Goal: Task Accomplishment & Management: Use online tool/utility

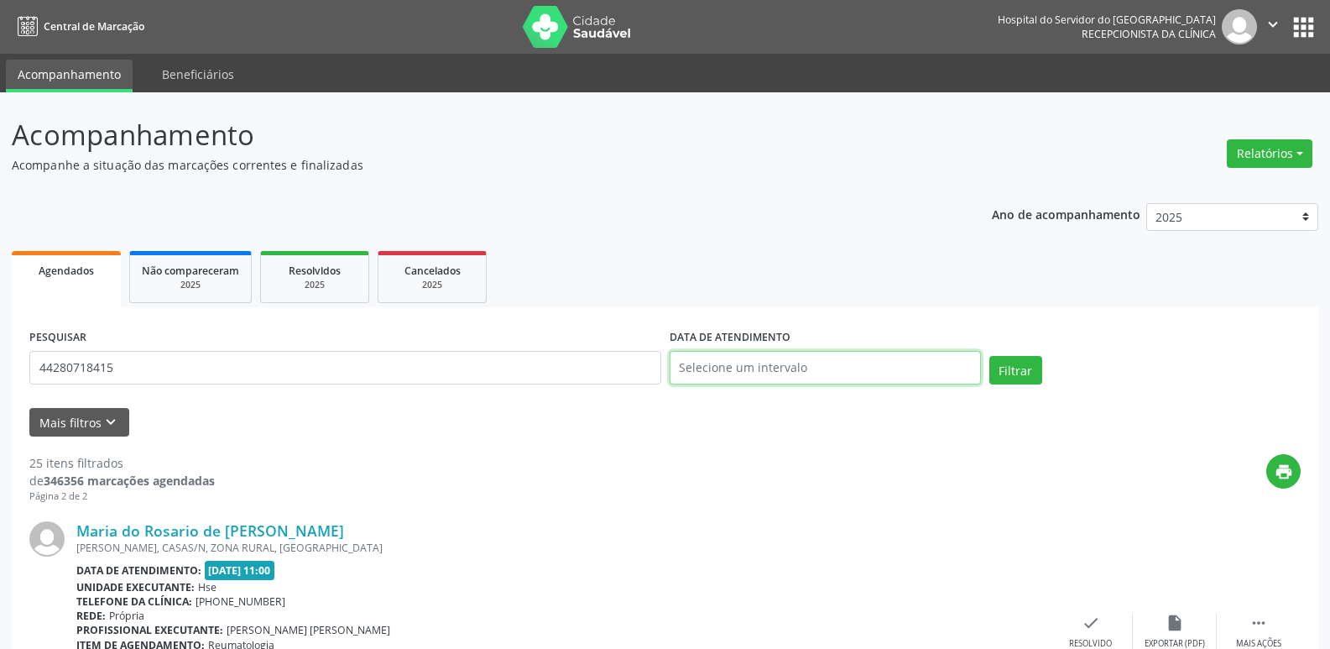
click at [904, 359] on input "text" at bounding box center [825, 368] width 311 height 34
click at [813, 371] on input "text" at bounding box center [825, 368] width 311 height 34
click at [1304, 218] on select "2025 2024 2023 2022 2021" at bounding box center [1232, 217] width 172 height 29
click at [1192, 212] on select "2025 2024 2023 2022 2021" at bounding box center [1232, 217] width 172 height 29
click at [1013, 364] on button "Filtrar" at bounding box center [1016, 370] width 53 height 29
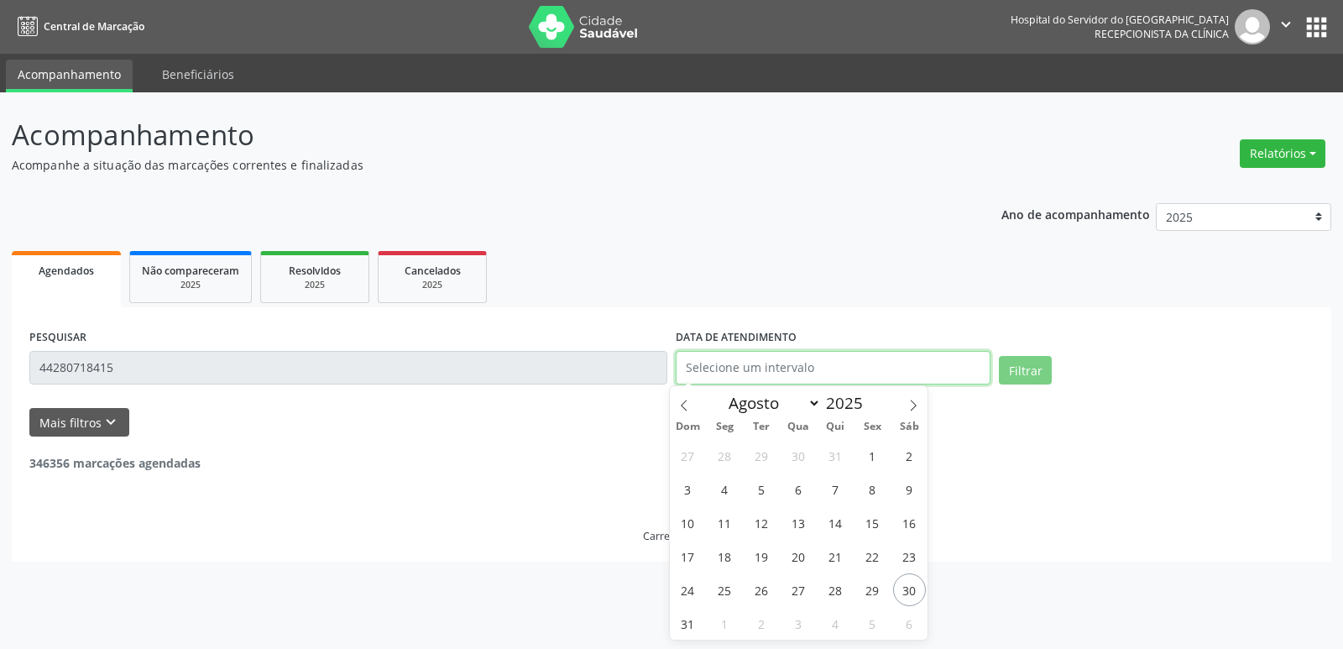
click at [765, 363] on input "text" at bounding box center [833, 368] width 315 height 34
click at [804, 363] on input "text" at bounding box center [833, 368] width 315 height 34
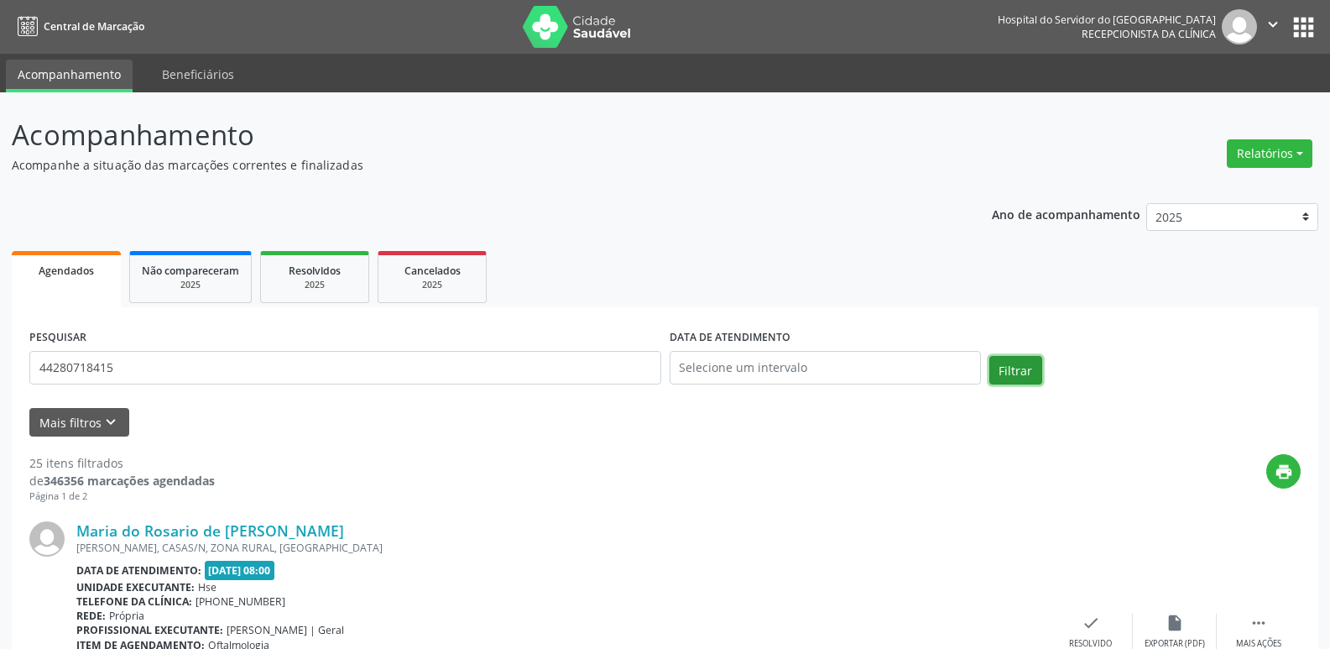
click at [1012, 372] on button "Filtrar" at bounding box center [1016, 370] width 53 height 29
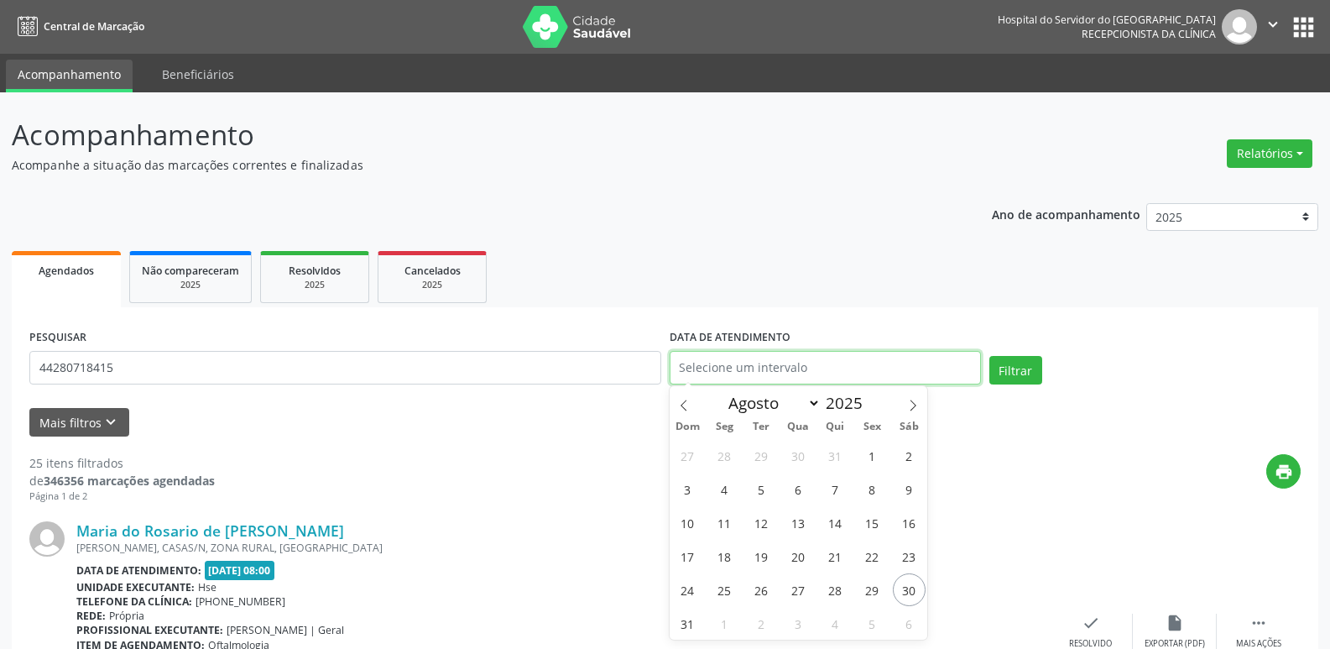
click at [885, 356] on input "text" at bounding box center [825, 368] width 311 height 34
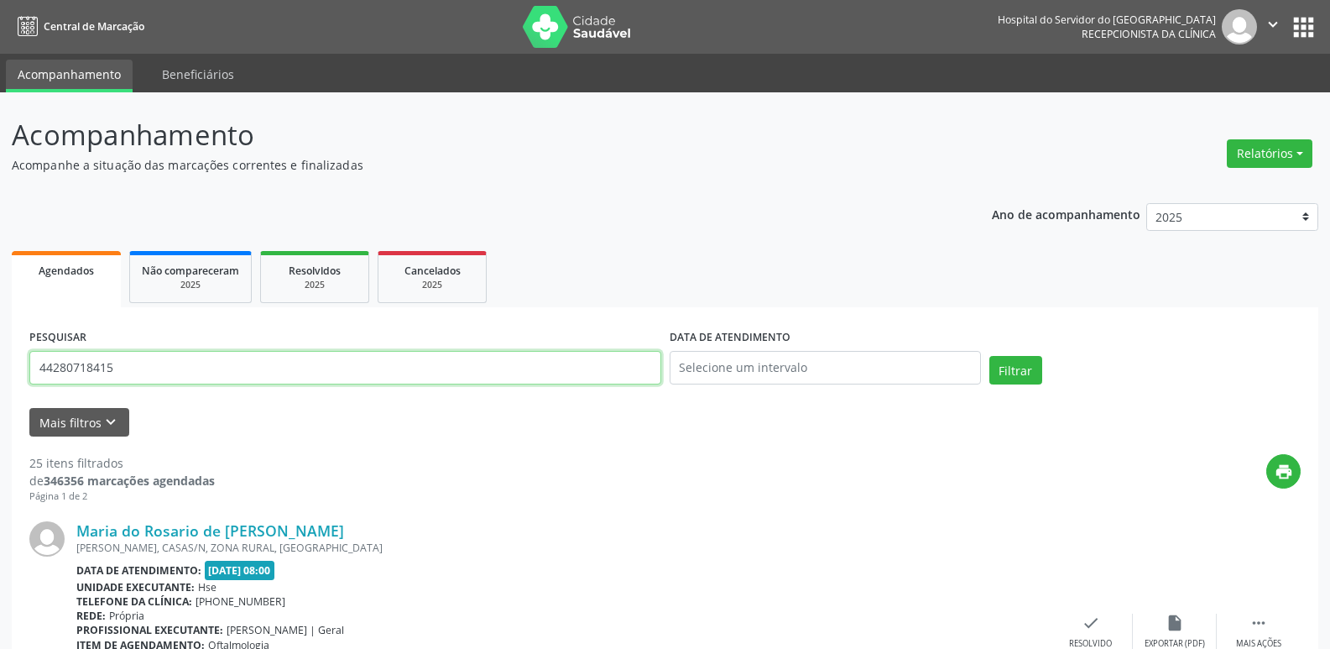
click at [140, 375] on input "44280718415" at bounding box center [345, 368] width 632 height 34
type input "4"
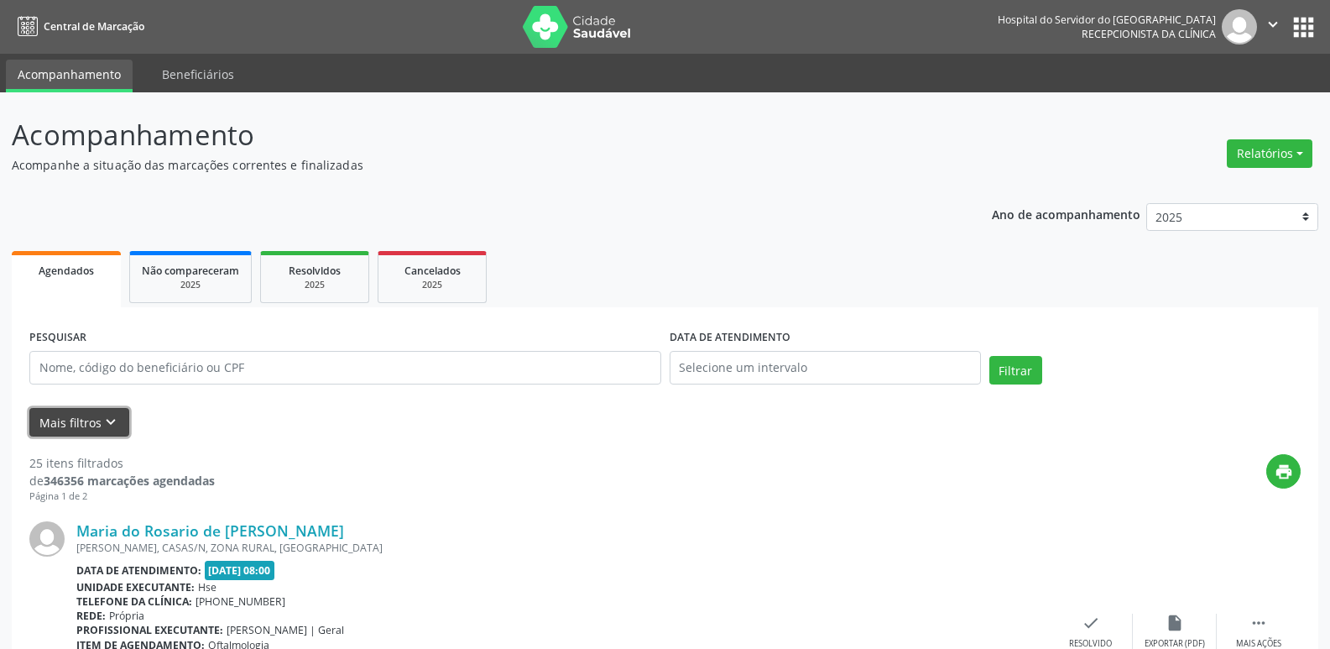
click at [110, 422] on icon "keyboard_arrow_down" at bounding box center [111, 422] width 18 height 18
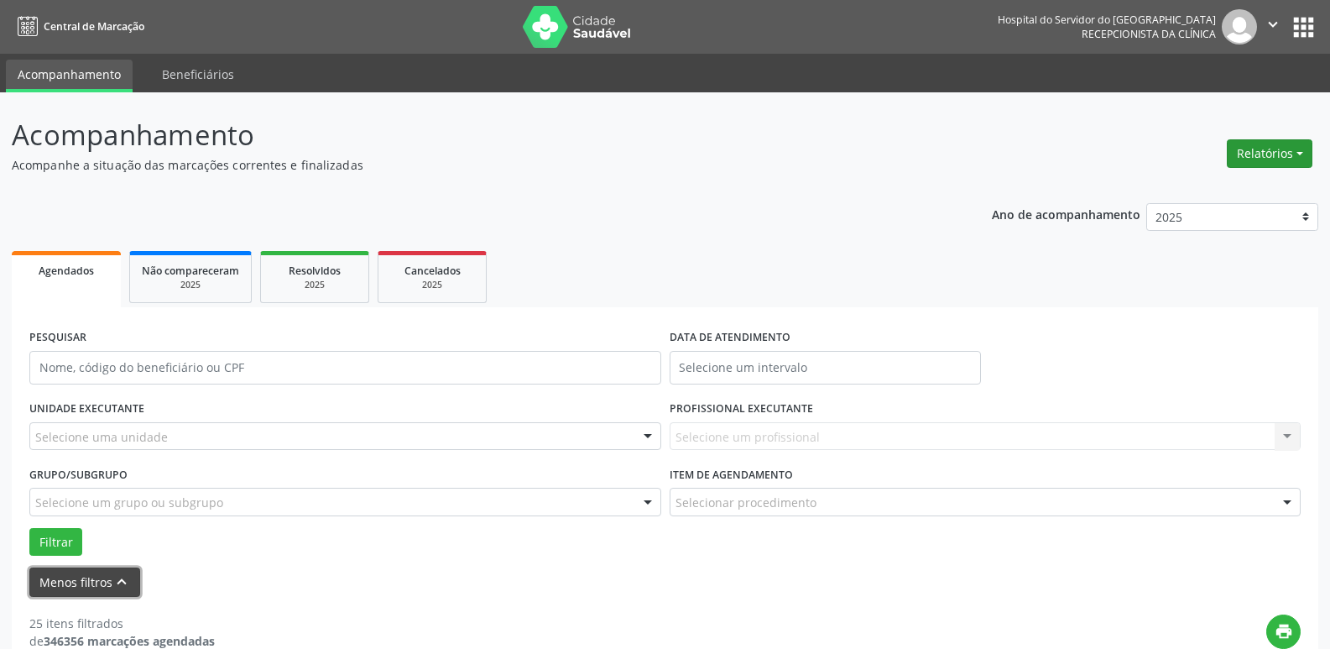
click at [1298, 150] on button "Relatórios" at bounding box center [1270, 153] width 86 height 29
click at [1260, 188] on link "Agendamentos" at bounding box center [1223, 190] width 180 height 24
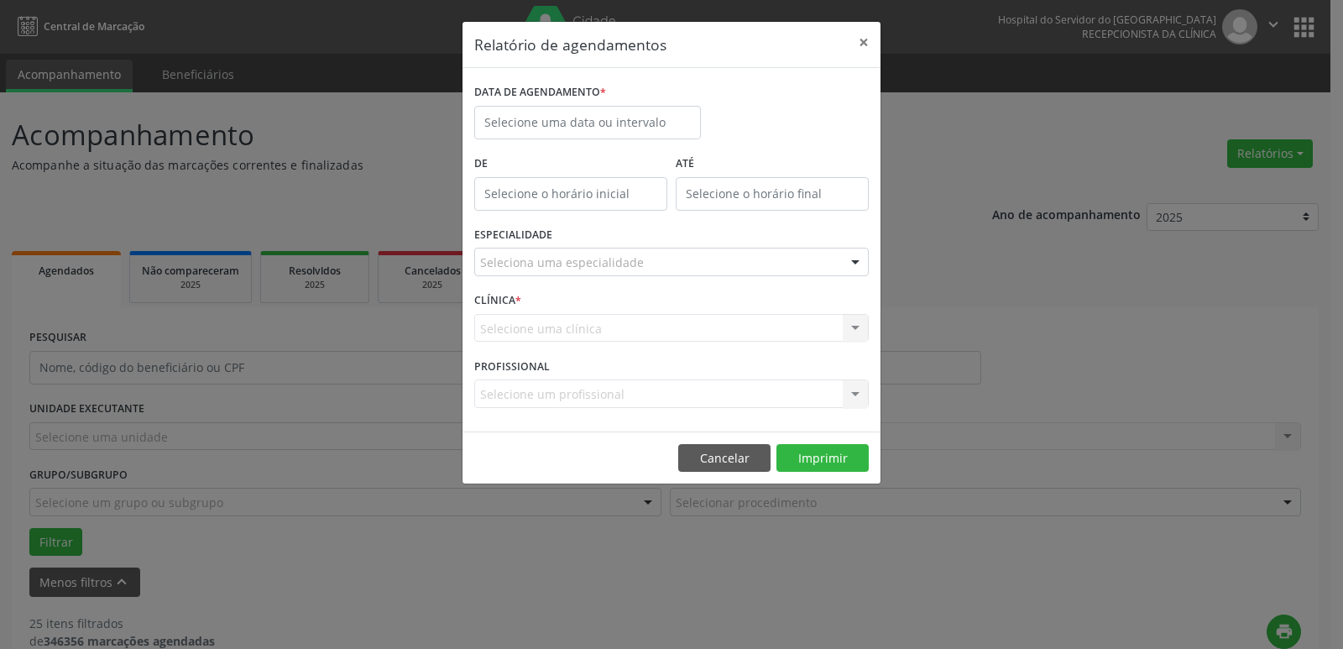
click at [857, 262] on div at bounding box center [855, 262] width 25 height 29
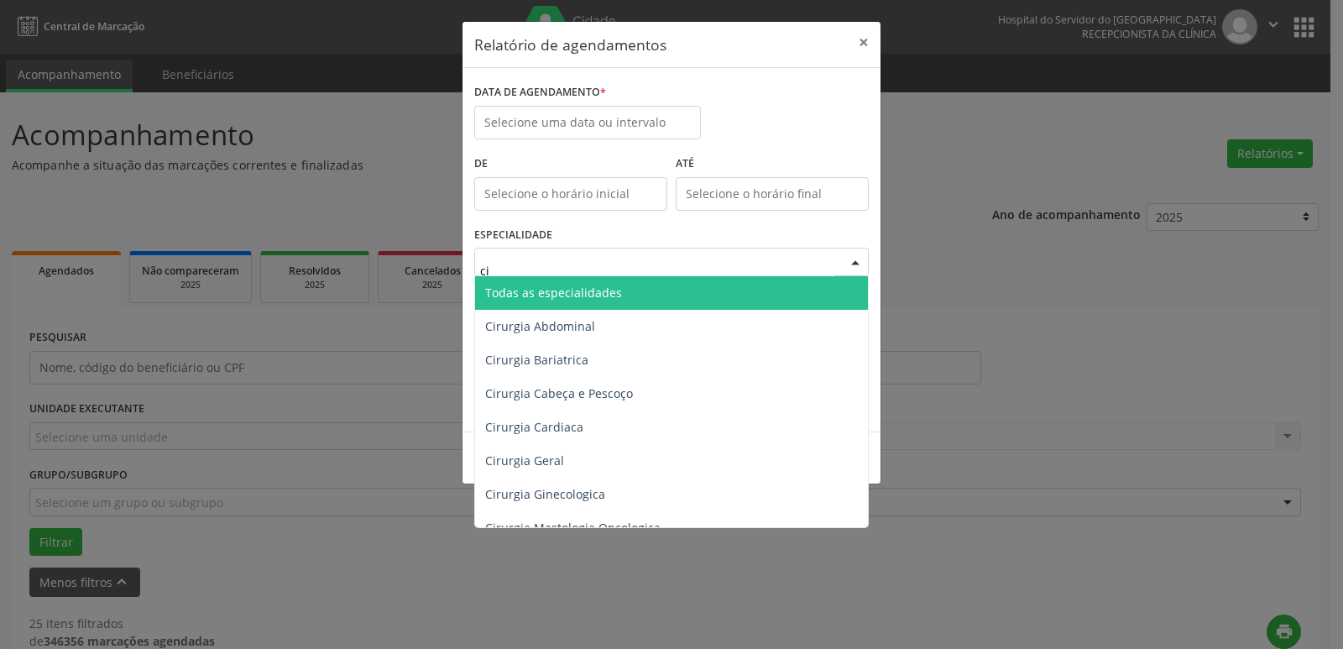
type input "cir"
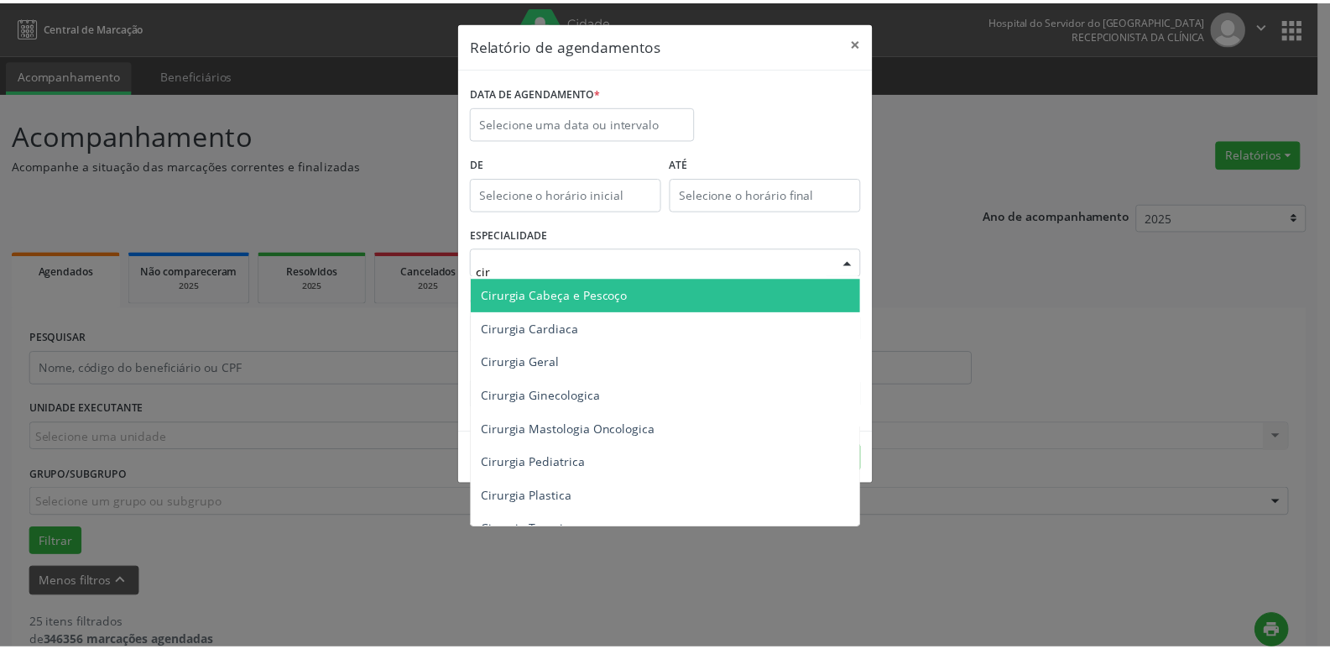
scroll to position [84, 0]
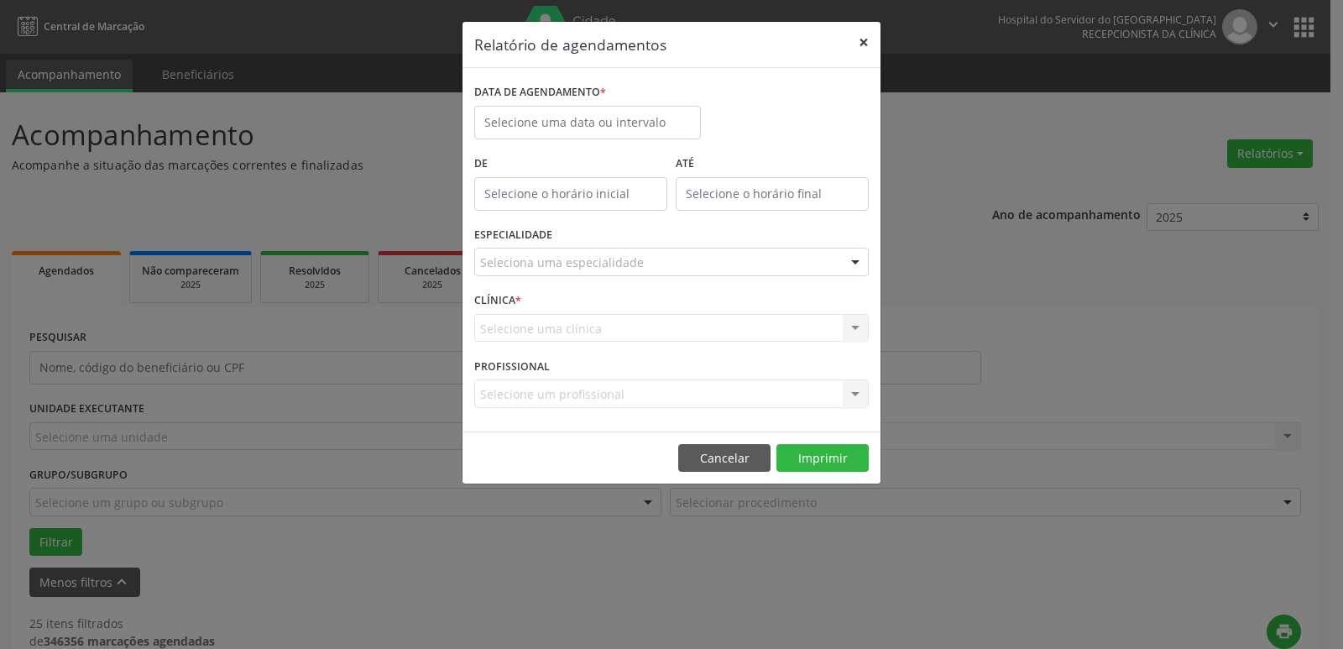
click at [863, 41] on button "×" at bounding box center [864, 42] width 34 height 41
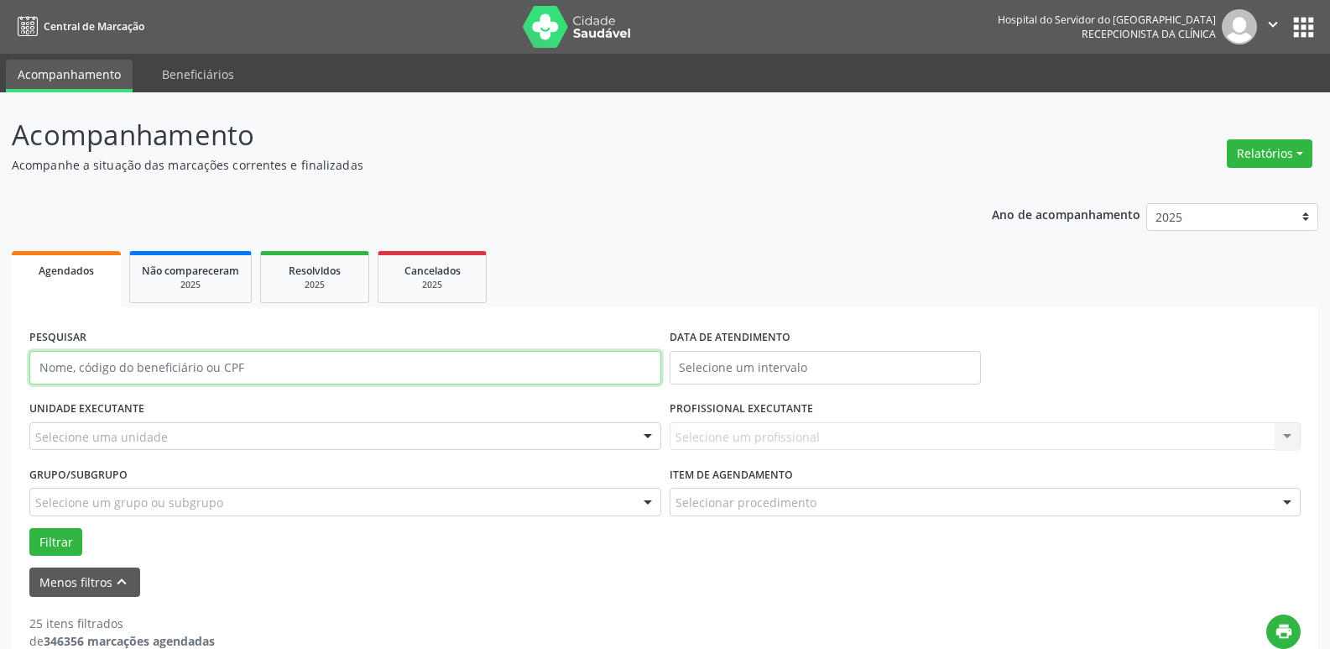
click at [376, 384] on input "text" at bounding box center [345, 368] width 632 height 34
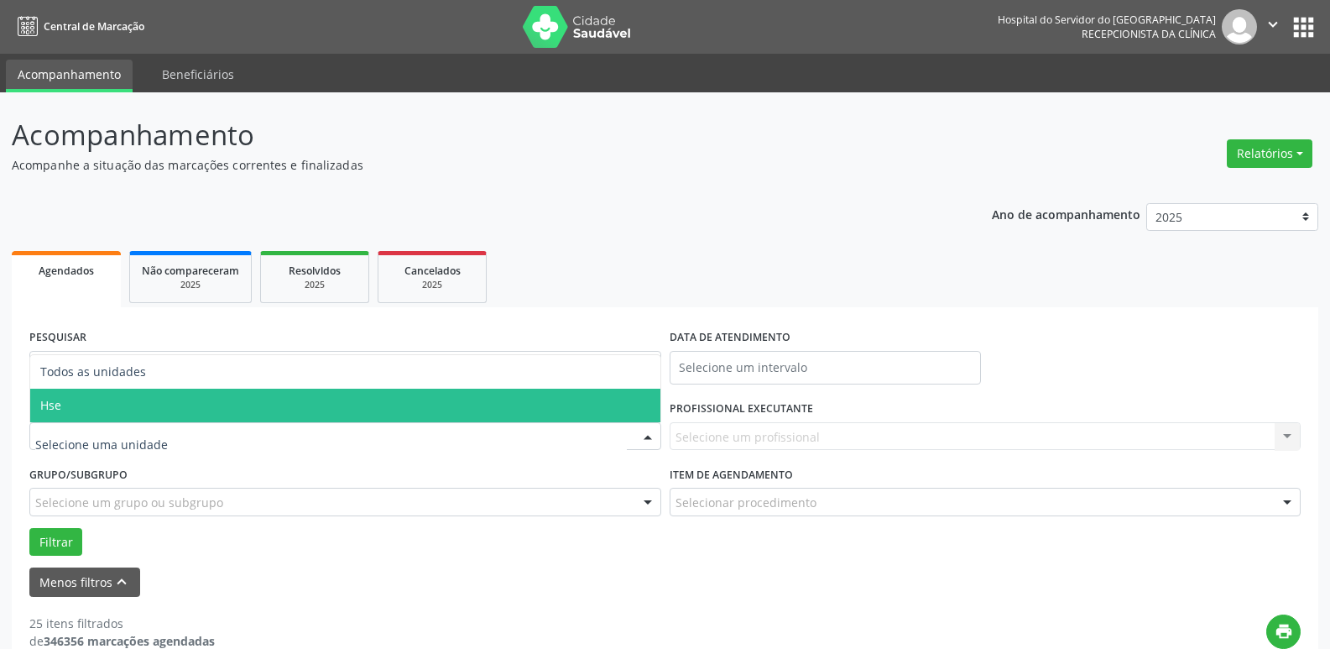
click at [378, 422] on div "Todos as unidades Hse Nenhum resultado encontrado para: " " Não há nenhuma opçã…" at bounding box center [345, 436] width 632 height 29
click at [378, 411] on span "Hse" at bounding box center [345, 406] width 630 height 34
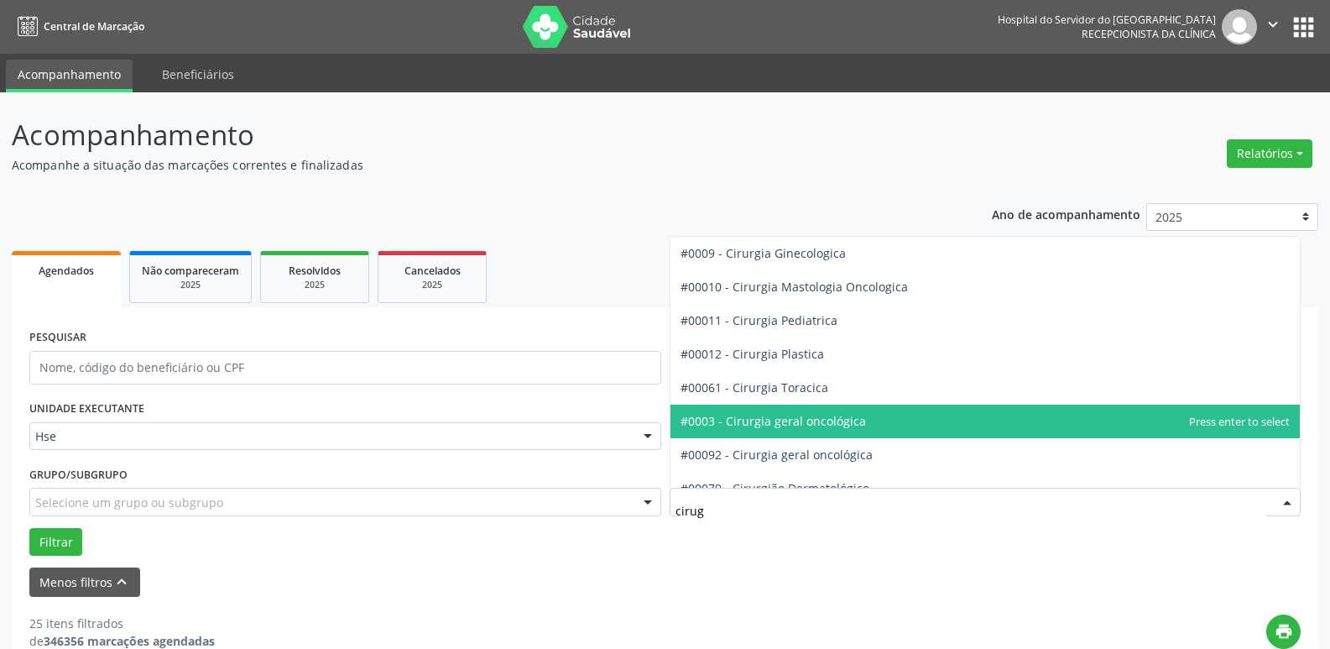
scroll to position [0, 0]
type input "cir"
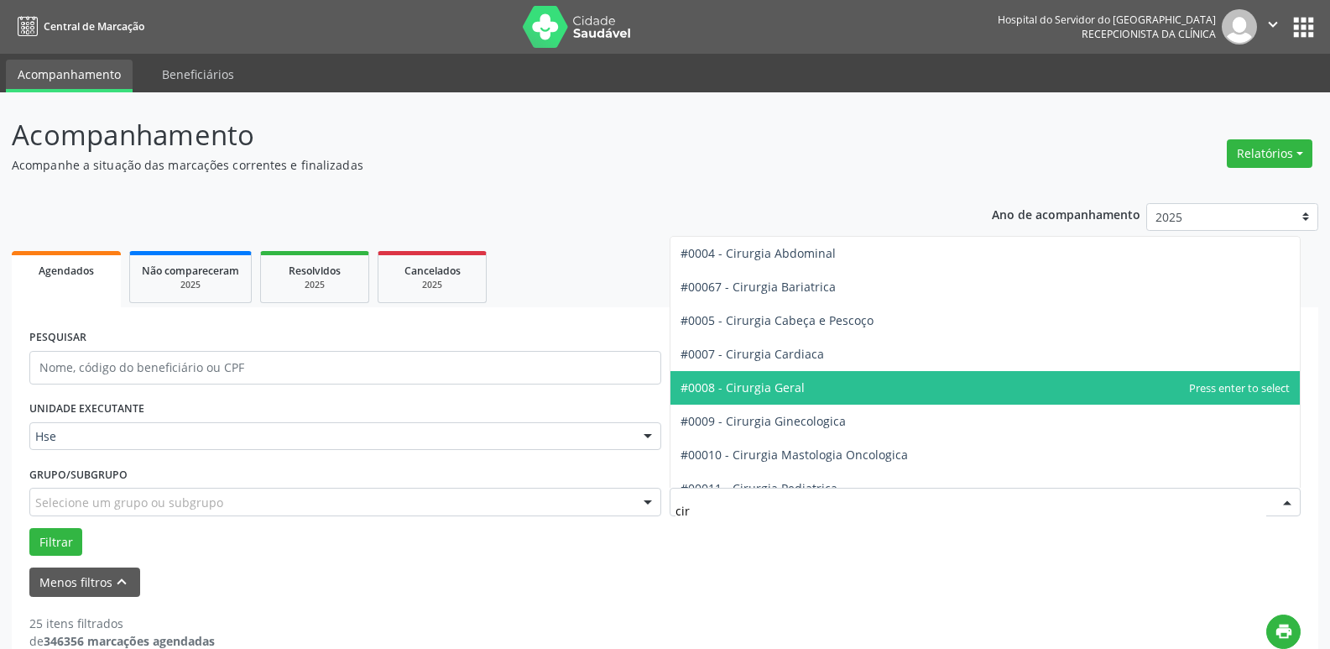
click at [744, 399] on span "#0008 - Cirurgia Geral" at bounding box center [986, 388] width 630 height 34
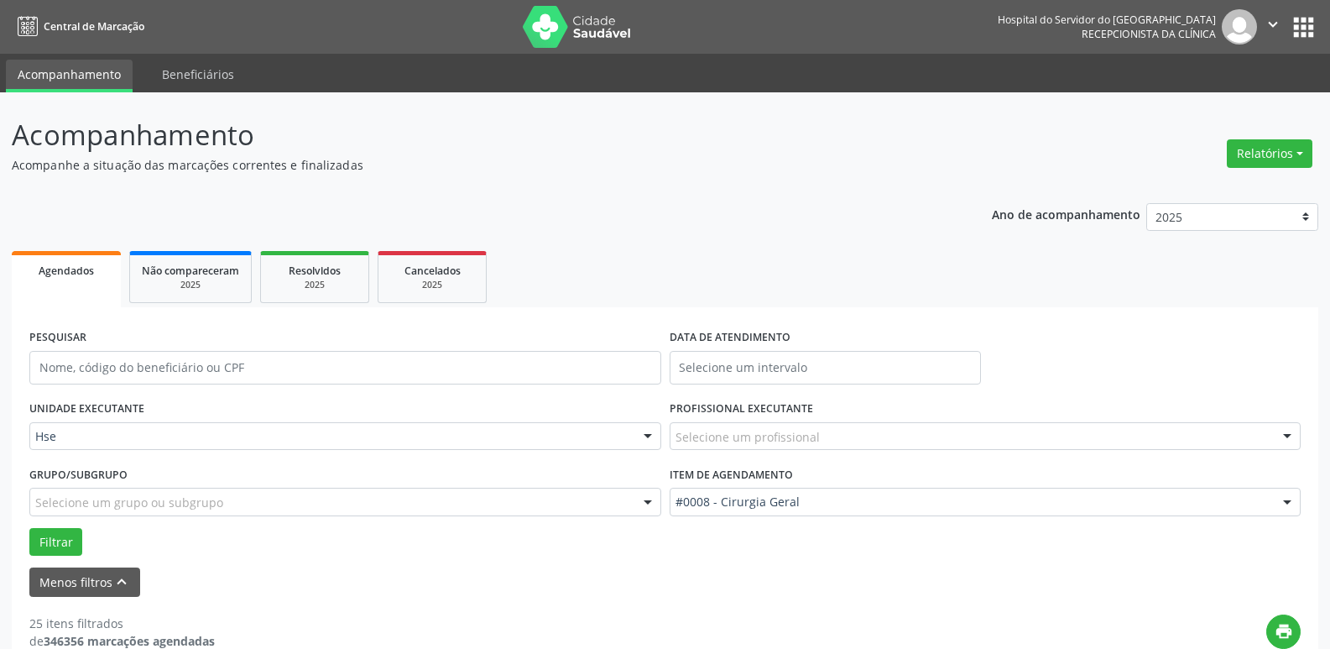
click at [835, 432] on div "Selecione um profissional" at bounding box center [986, 436] width 632 height 29
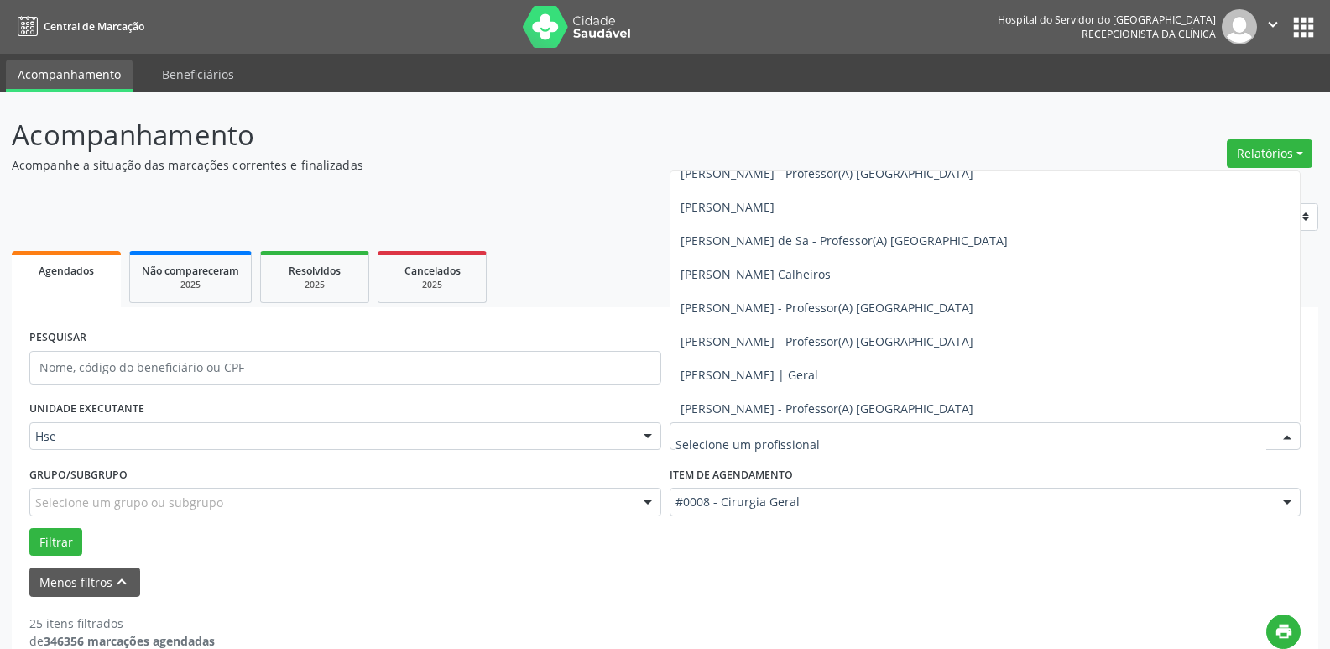
scroll to position [2686, 0]
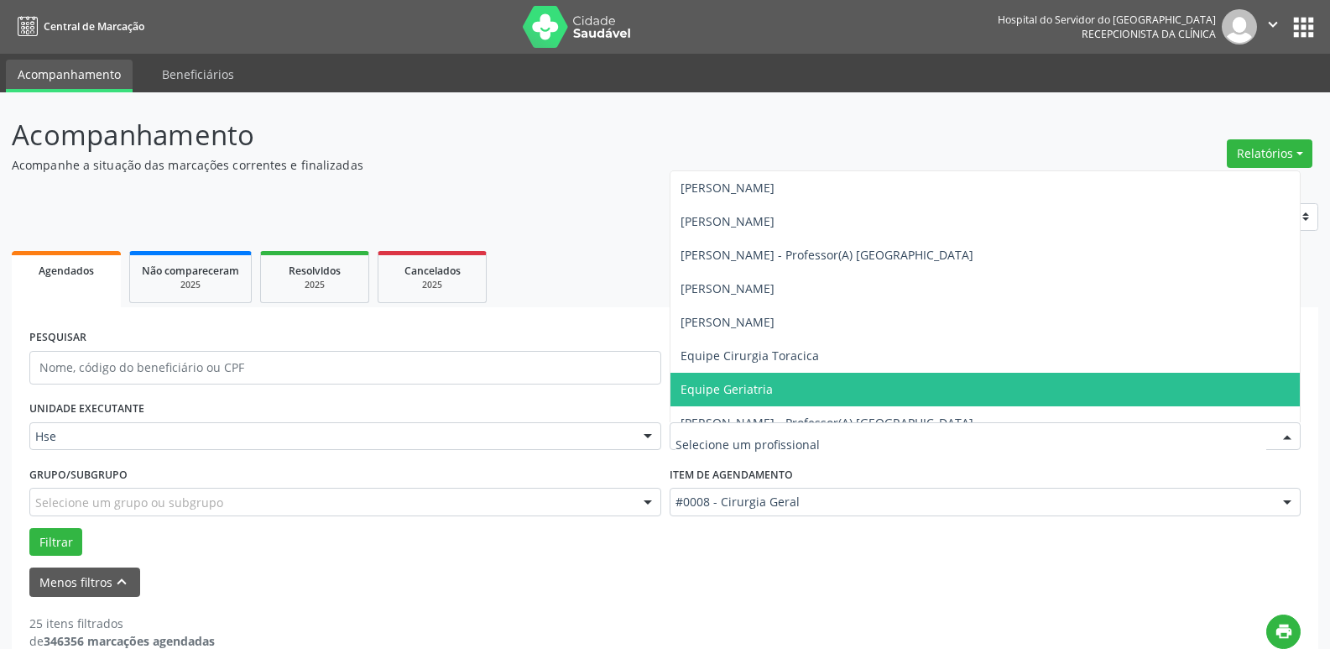
click at [791, 445] on input "text" at bounding box center [972, 445] width 592 height 34
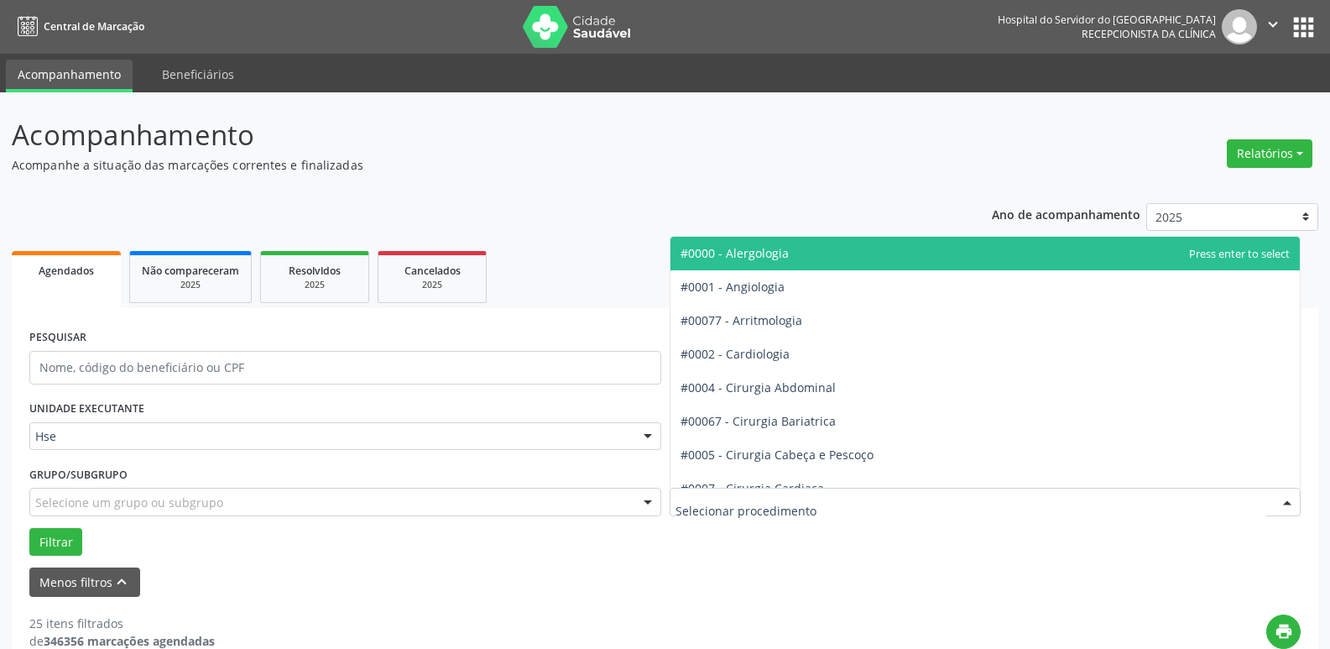
click at [687, 524] on input "text" at bounding box center [972, 511] width 592 height 34
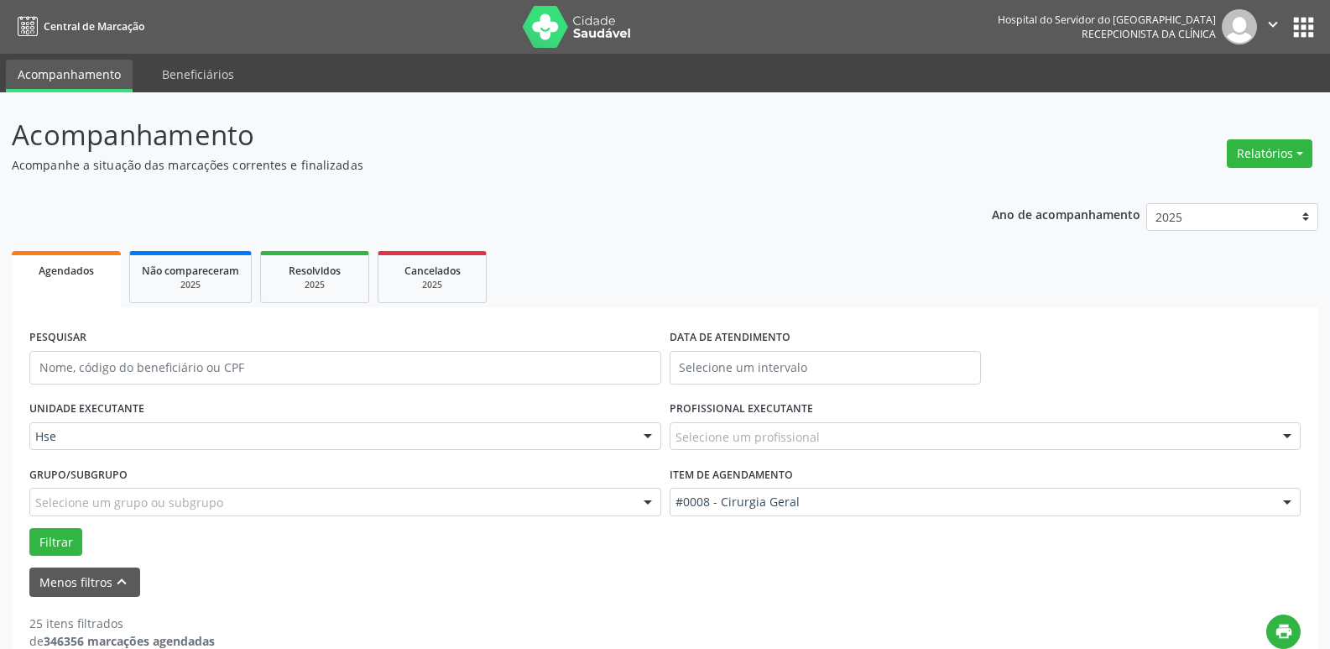
click at [709, 570] on div "Menos filtros keyboard_arrow_up" at bounding box center [665, 581] width 1280 height 29
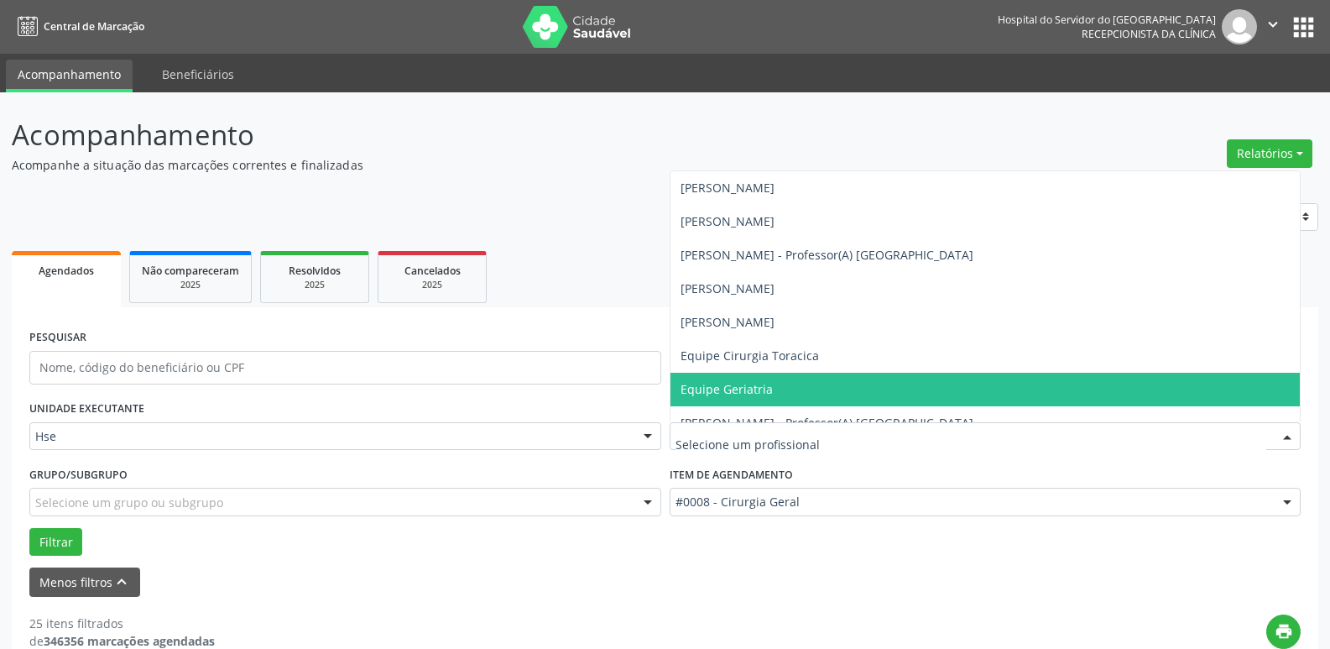
click at [1287, 434] on div at bounding box center [1287, 437] width 25 height 29
click at [1283, 439] on div at bounding box center [1287, 437] width 25 height 29
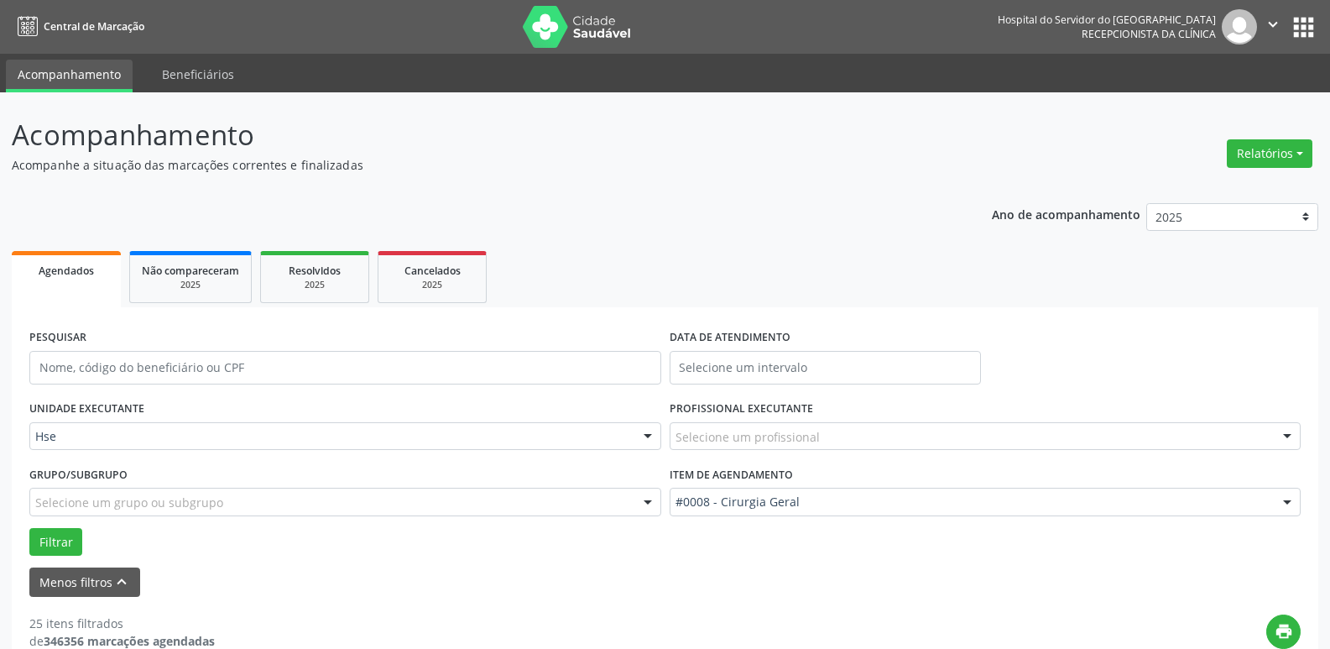
click at [1288, 503] on div at bounding box center [1287, 502] width 25 height 29
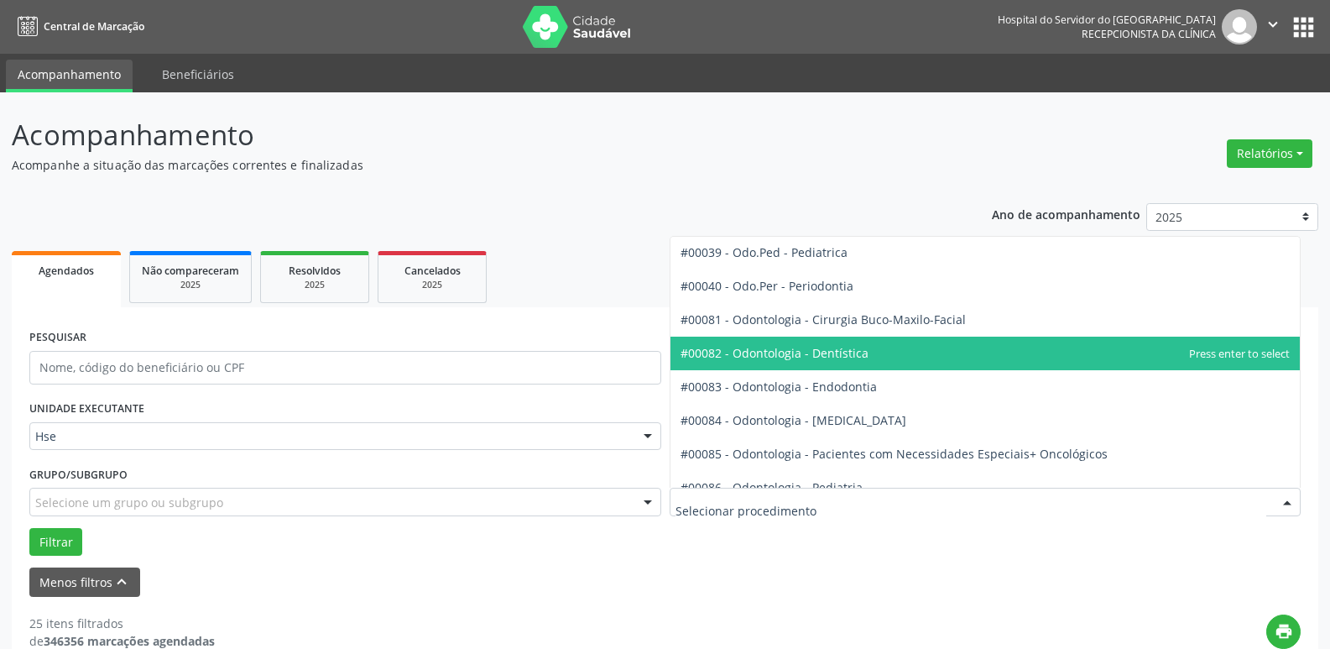
scroll to position [1797, 0]
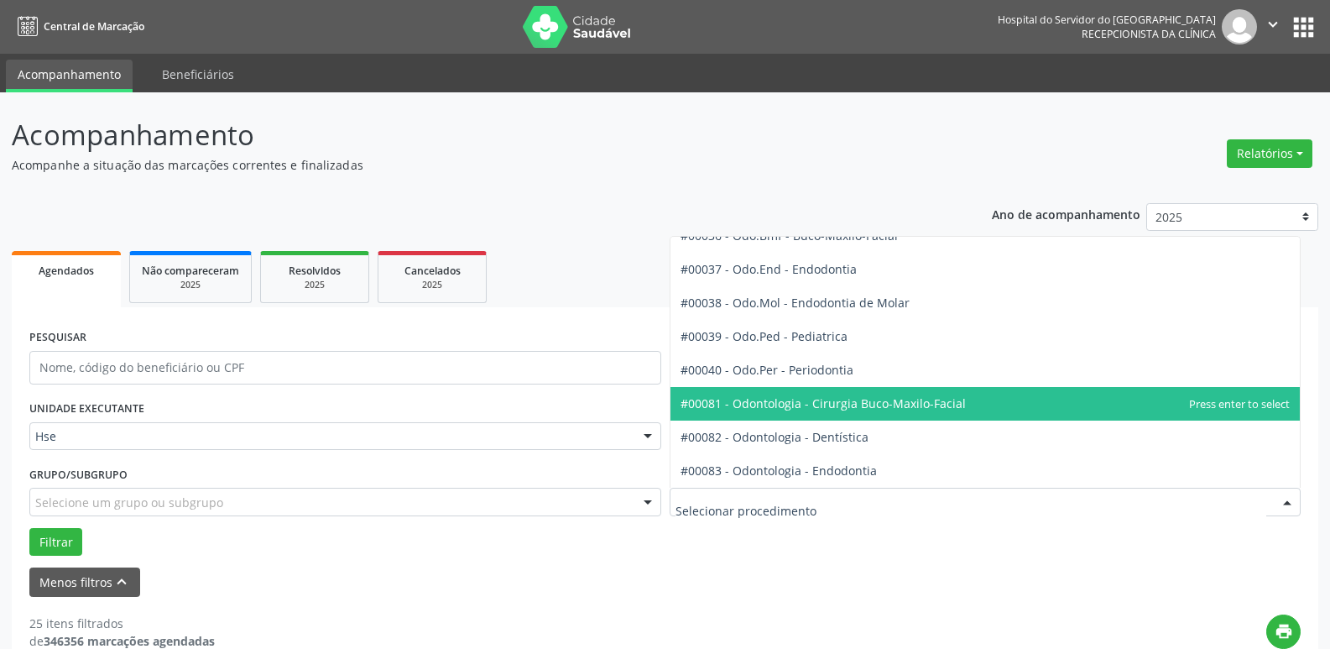
click at [1003, 395] on span "#00081 - Odontologia - Cirurgia Buco-Maxilo-Facial" at bounding box center [986, 404] width 630 height 34
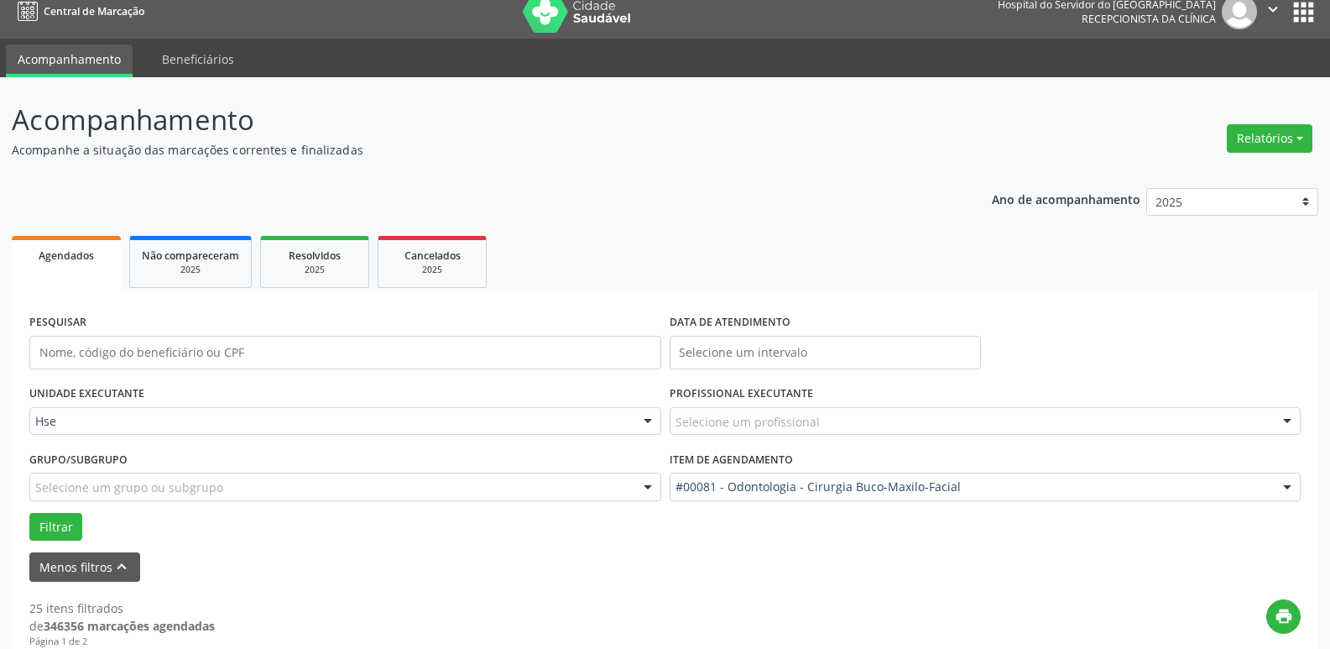
scroll to position [0, 0]
